Goal: Browse casually: Explore the website without a specific task or goal

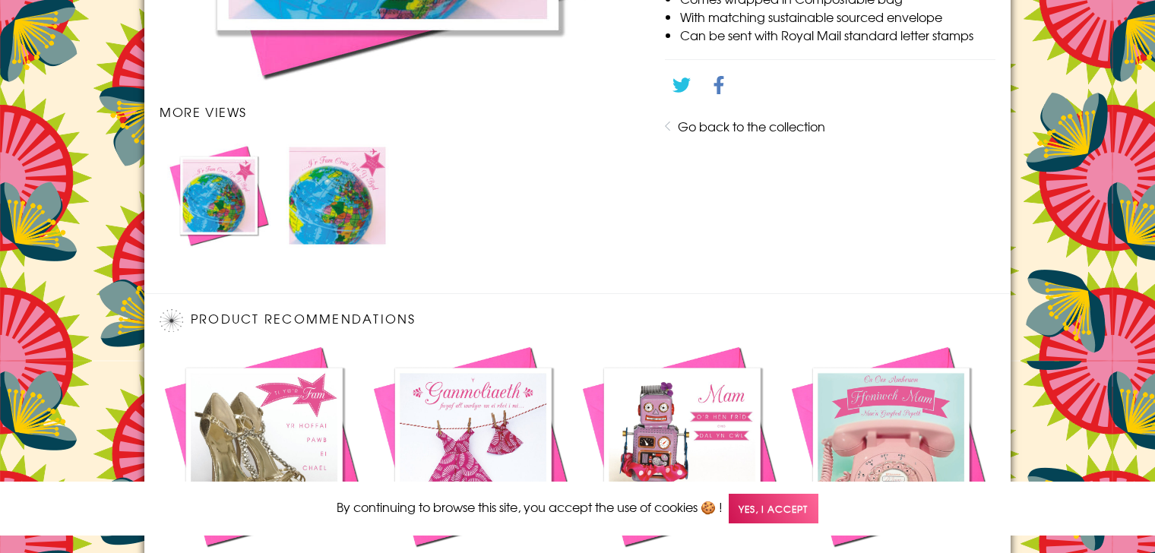
scroll to position [1015, 0]
